Goal: Task Accomplishment & Management: Use online tool/utility

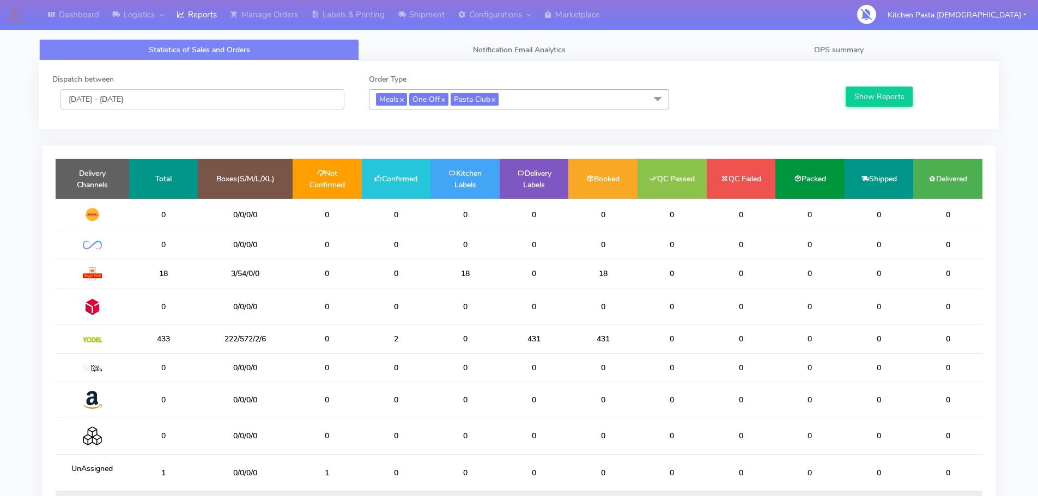
click at [285, 108] on input "[DATE] - [DATE]" at bounding box center [202, 99] width 284 height 20
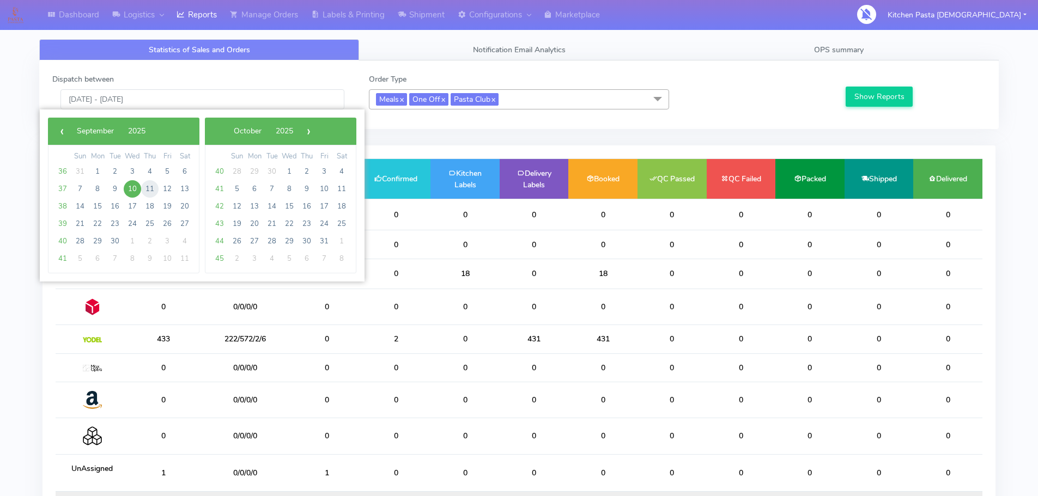
click at [144, 187] on span "11" at bounding box center [149, 188] width 17 height 17
type input "[DATE] - [DATE]"
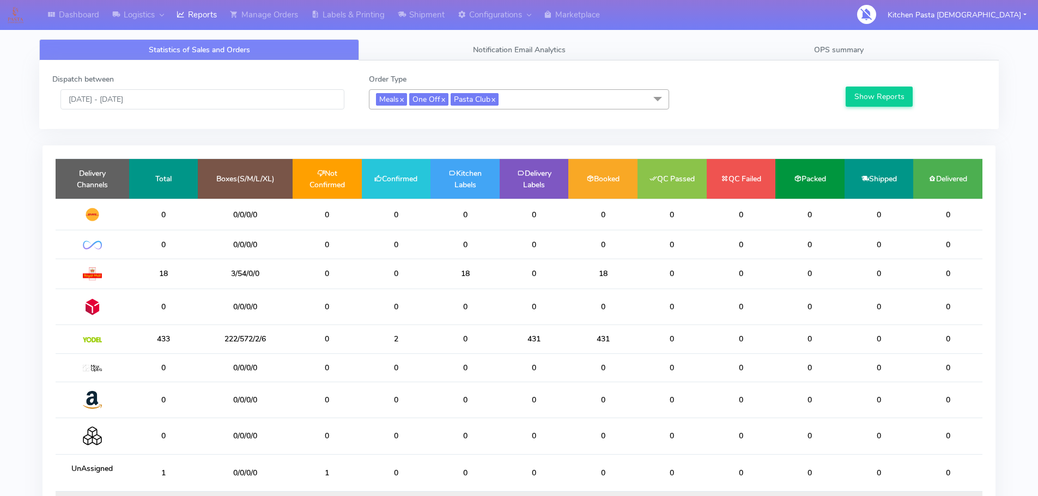
click at [892, 110] on div "Show Reports" at bounding box center [914, 92] width 158 height 36
click at [884, 104] on button "Show Reports" at bounding box center [879, 97] width 67 height 20
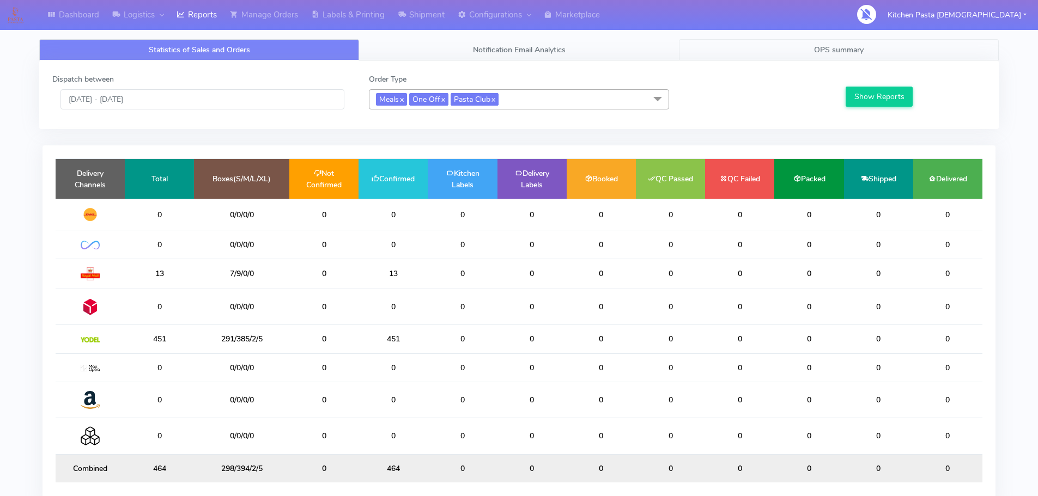
drag, startPoint x: 847, startPoint y: 41, endPoint x: 850, endPoint y: 47, distance: 6.1
click at [847, 41] on link "OPS summary" at bounding box center [839, 49] width 320 height 21
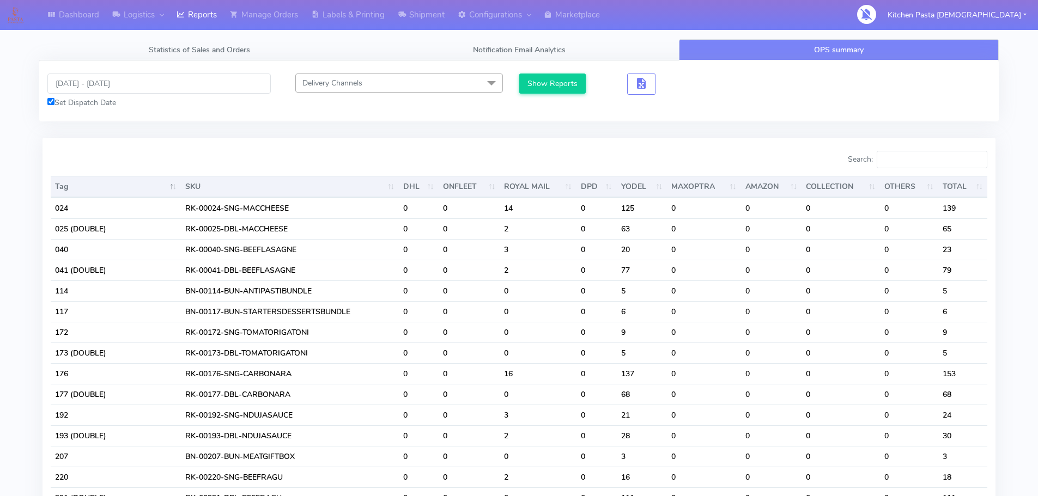
click at [920, 168] on div "Search:" at bounding box center [757, 162] width 460 height 22
click at [928, 161] on input "Search:" at bounding box center [932, 159] width 111 height 17
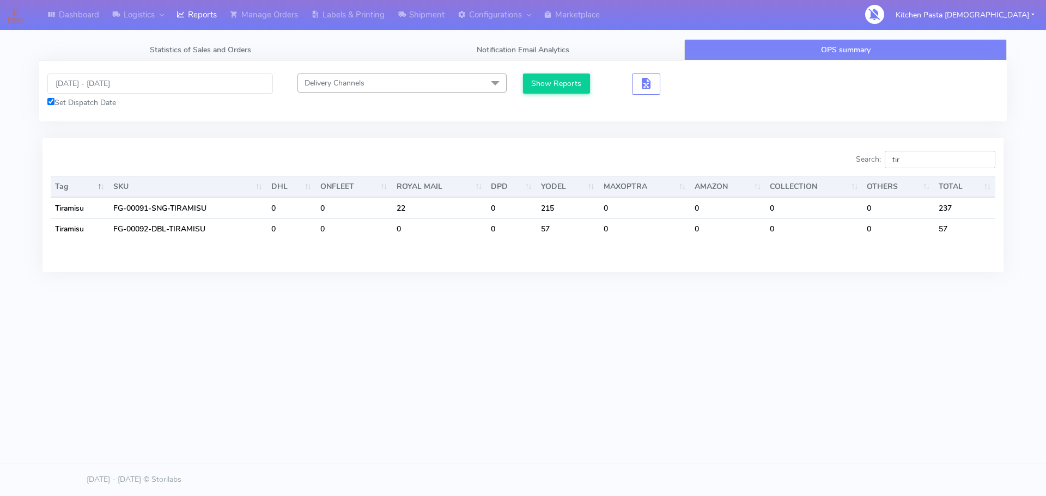
type input "tir"
click at [371, 27] on link "Labels & Printing" at bounding box center [348, 15] width 87 height 30
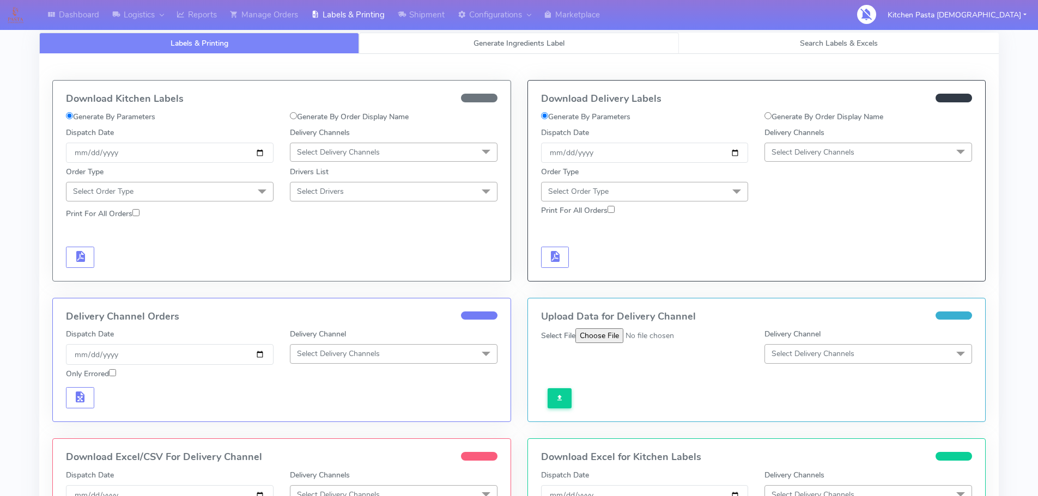
drag, startPoint x: 443, startPoint y: 37, endPoint x: 449, endPoint y: 38, distance: 6.6
click at [445, 37] on link "Generate Ingredients Label" at bounding box center [519, 43] width 320 height 21
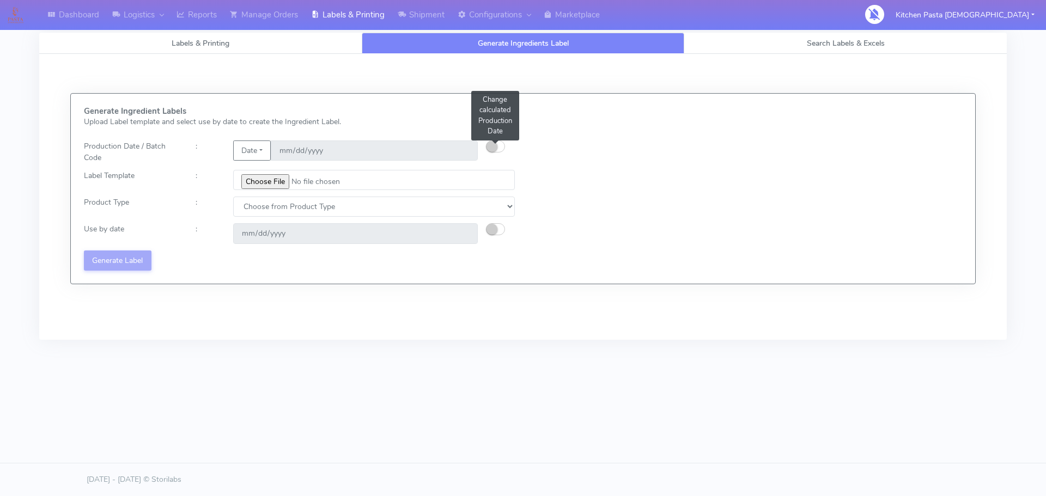
click at [493, 148] on small "button" at bounding box center [492, 146] width 11 height 11
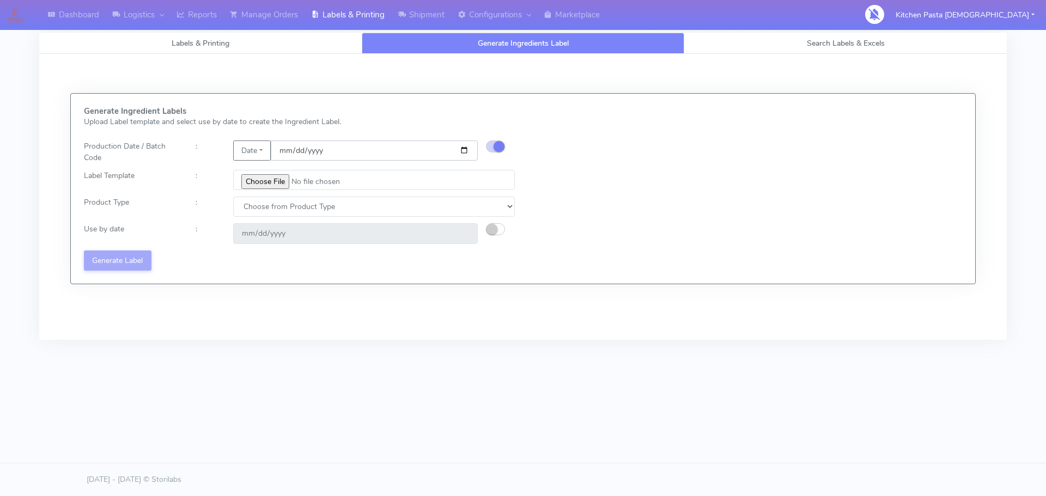
click at [468, 150] on input "[DATE]" at bounding box center [374, 151] width 207 height 20
type input "[DATE]"
click at [277, 184] on input "file" at bounding box center [374, 180] width 282 height 20
type input "C:\fakepath\Classic Tiramisu V1.jpg"
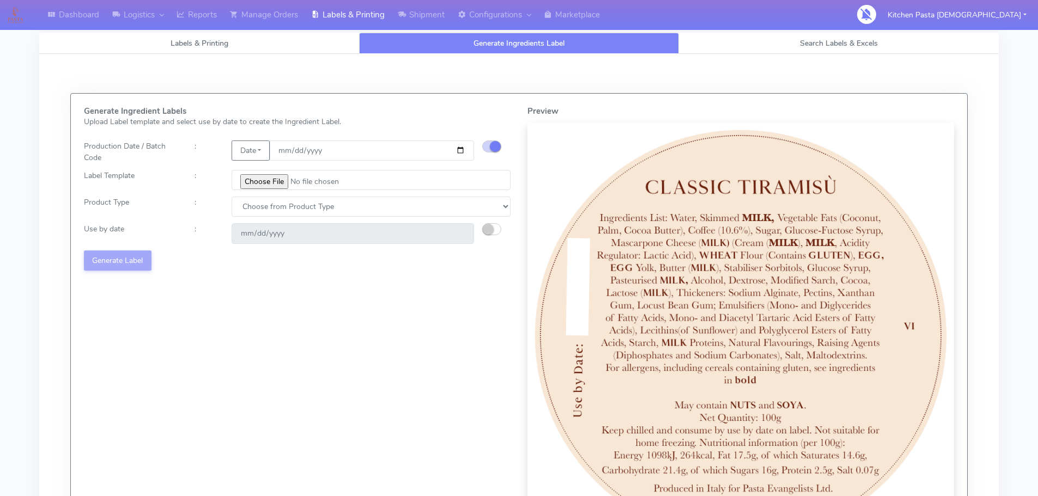
click at [345, 221] on div "Generate Ingredient Labels Upload Label template and select use by date to crea…" at bounding box center [297, 328] width 443 height 442
click at [345, 215] on select "Choose from Product Type ECOM ERETAIL CIRCULAR CIRC_DESERTS LASAGNE" at bounding box center [371, 207] width 279 height 20
select select "3"
click at [232, 197] on select "Choose from Product Type ECOM ERETAIL CIRCULAR CIRC_DESERTS LASAGNE" at bounding box center [371, 207] width 279 height 20
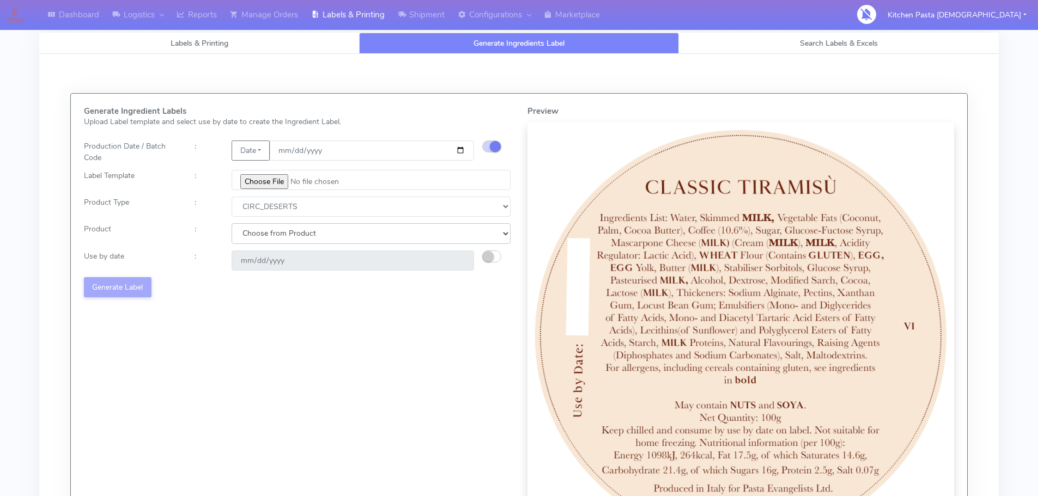
click at [335, 229] on select "Choose from Product CLASSIC_TIRAMISU CREMA_AMARENA PROFITEROLES" at bounding box center [371, 233] width 279 height 20
select select "0"
click at [232, 223] on select "Choose from Product CLASSIC_TIRAMISU CREMA_AMARENA PROFITEROLES" at bounding box center [371, 233] width 279 height 20
click at [499, 256] on button "button" at bounding box center [491, 257] width 19 height 12
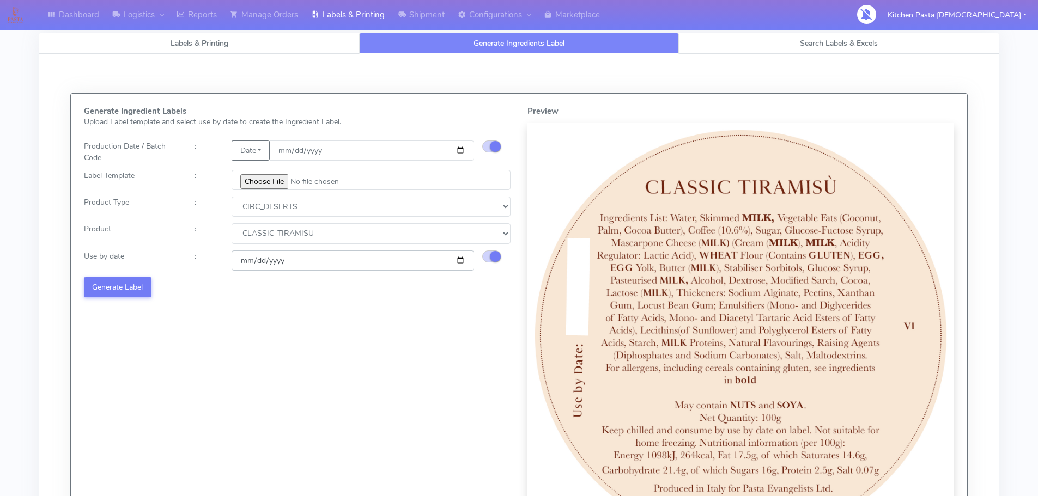
click at [467, 259] on input "[DATE]" at bounding box center [353, 261] width 242 height 20
click at [456, 259] on input "[DATE]" at bounding box center [353, 261] width 242 height 20
type input "[DATE]"
click at [130, 292] on button "Generate Label" at bounding box center [118, 287] width 68 height 20
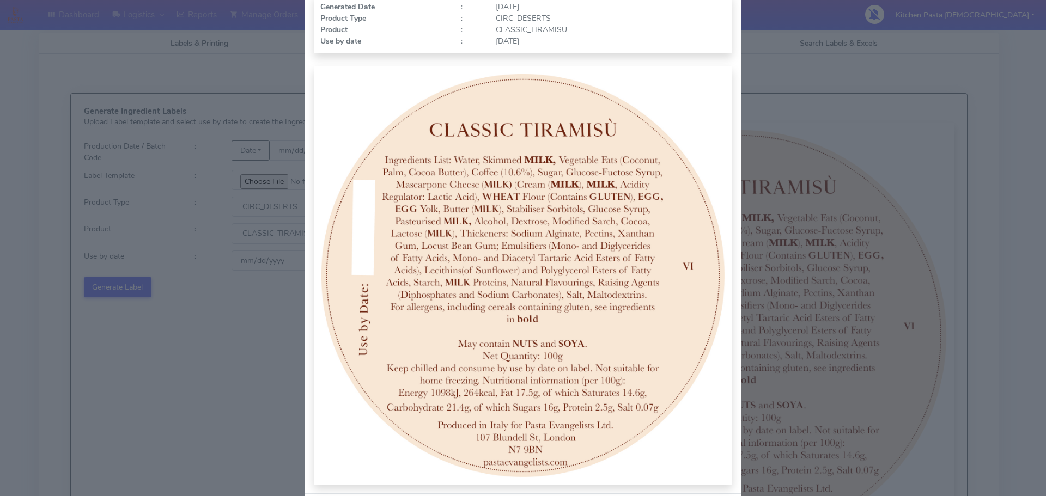
scroll to position [113, 0]
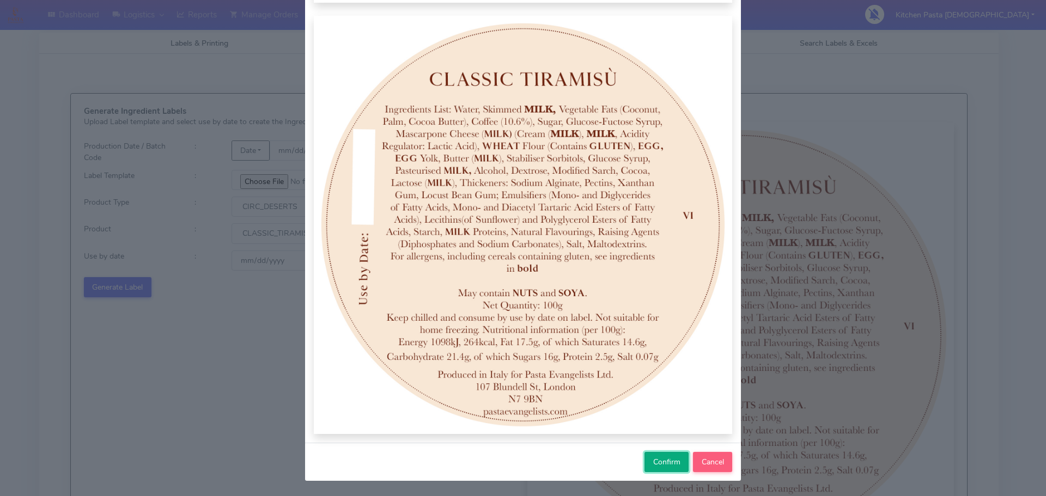
drag, startPoint x: 655, startPoint y: 458, endPoint x: 648, endPoint y: 448, distance: 11.8
click at [656, 458] on span "Confirm" at bounding box center [666, 462] width 27 height 10
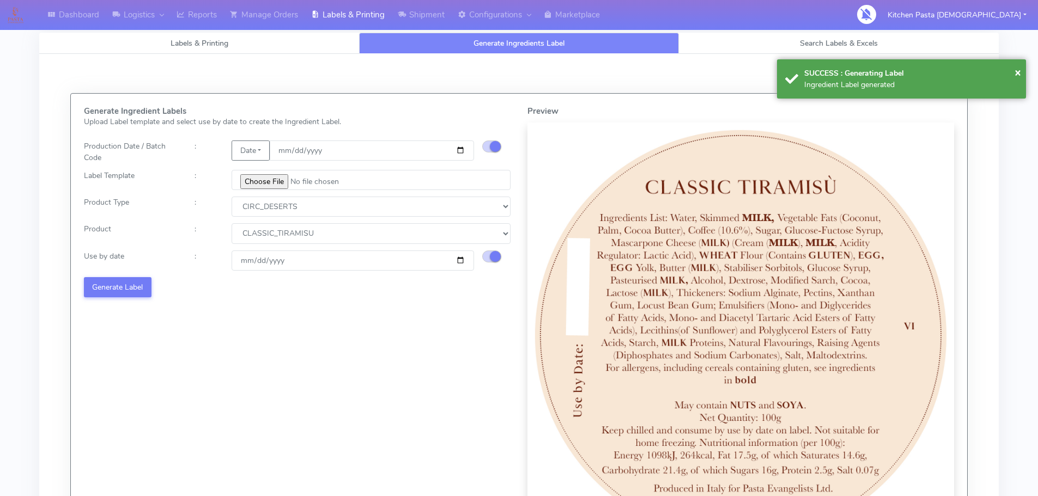
select select
